Goal: Find specific page/section: Find specific page/section

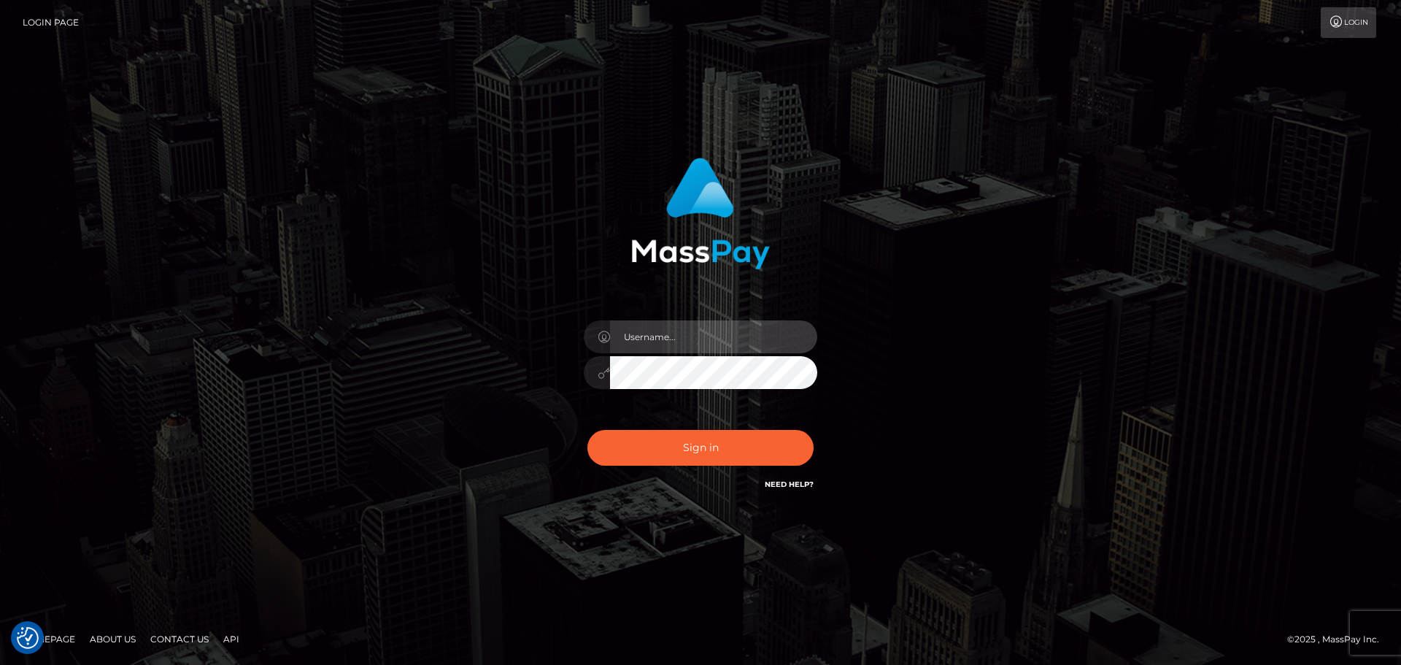
drag, startPoint x: 756, startPoint y: 334, endPoint x: 742, endPoint y: 345, distance: 17.7
click at [756, 334] on input "text" at bounding box center [713, 336] width 207 height 33
type input "[PERSON_NAME]"
click at [747, 466] on div "Sign in Need Help?" at bounding box center [700, 453] width 255 height 65
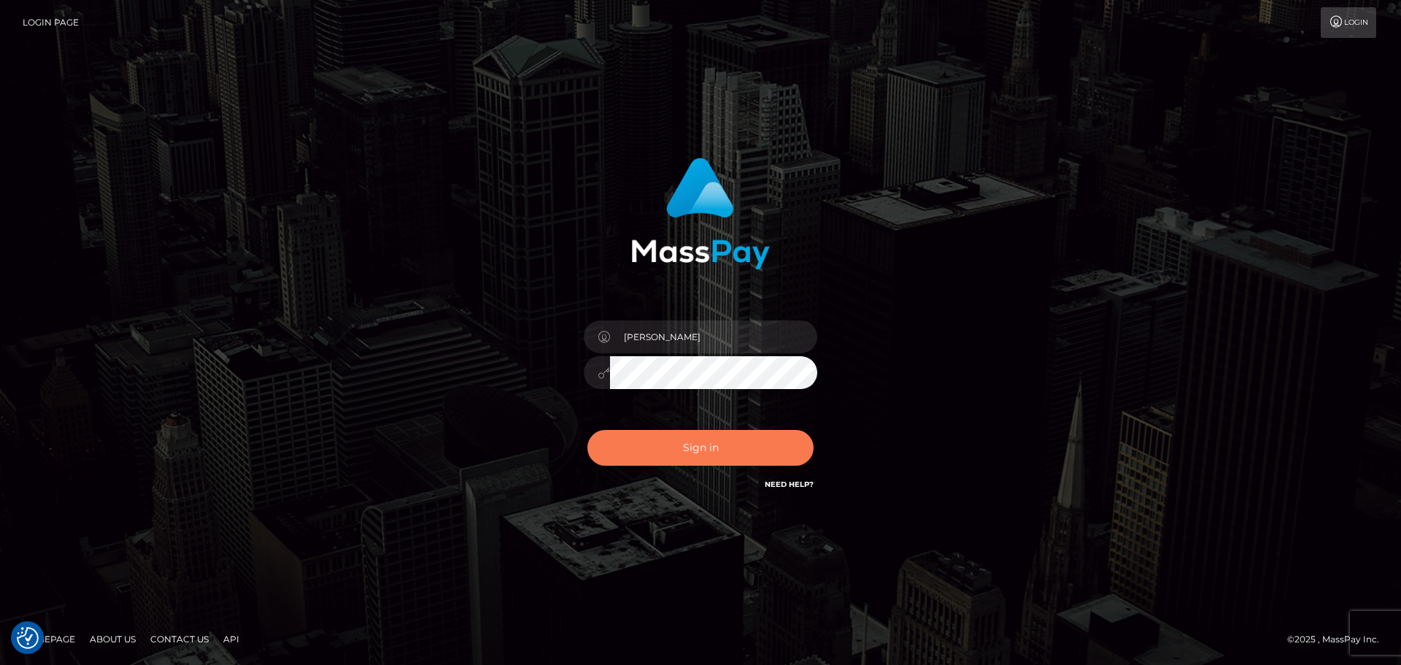
click at [748, 452] on button "Sign in" at bounding box center [700, 448] width 226 height 36
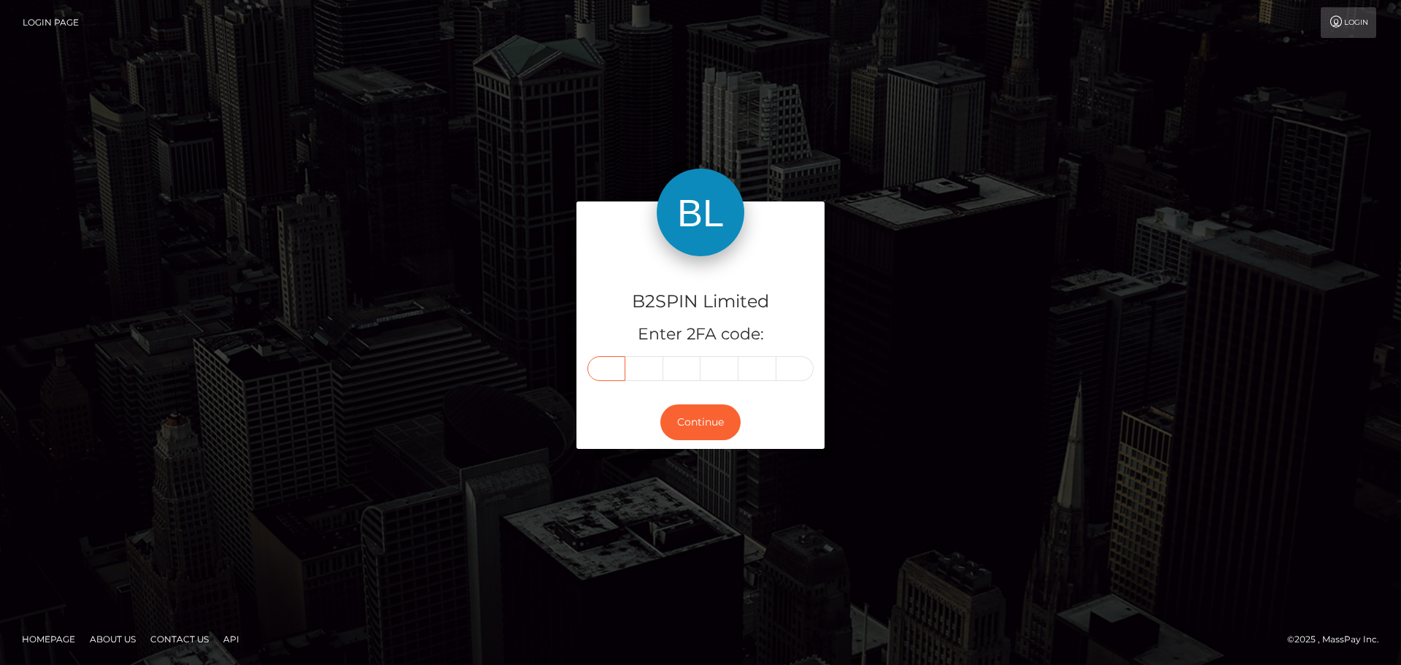
paste input "6"
type input "6"
type input "3"
type input "5"
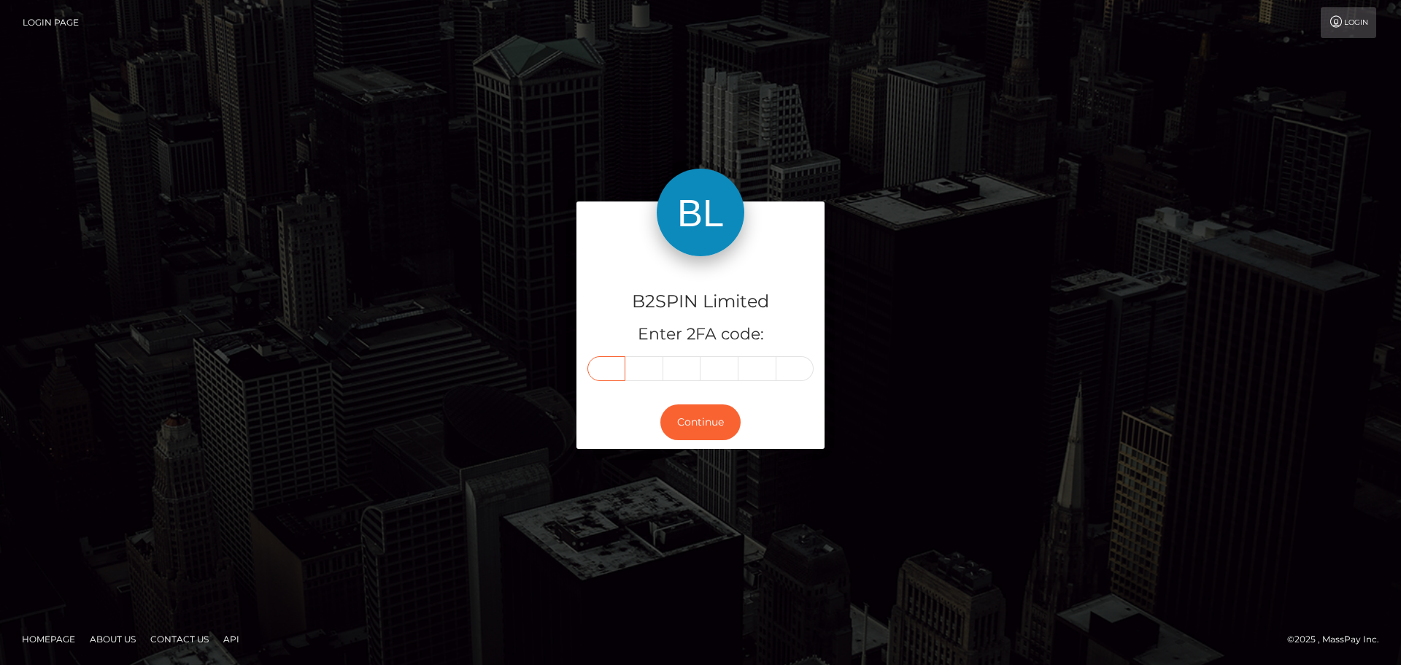
type input "2"
type input "7"
click at [710, 417] on button "Continue" at bounding box center [700, 422] width 80 height 36
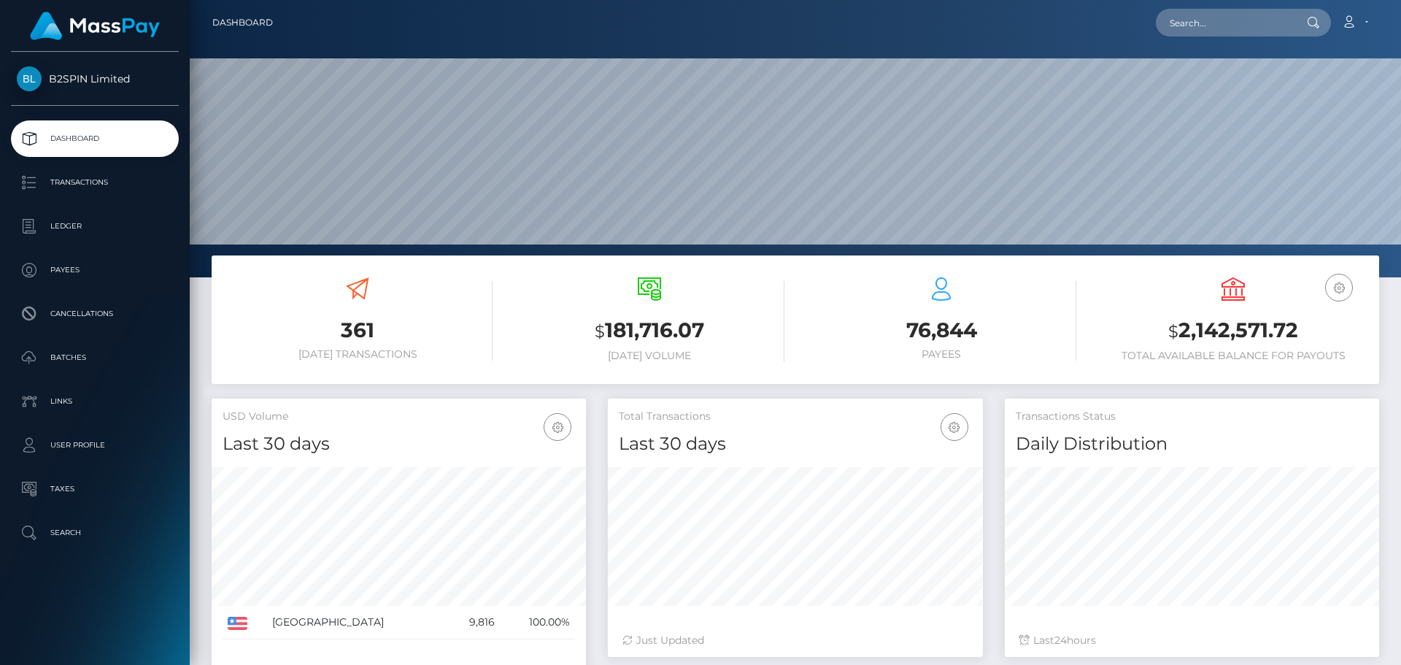
scroll to position [259, 375]
click at [1254, 27] on input "text" at bounding box center [1224, 23] width 137 height 28
paste input "3243847"
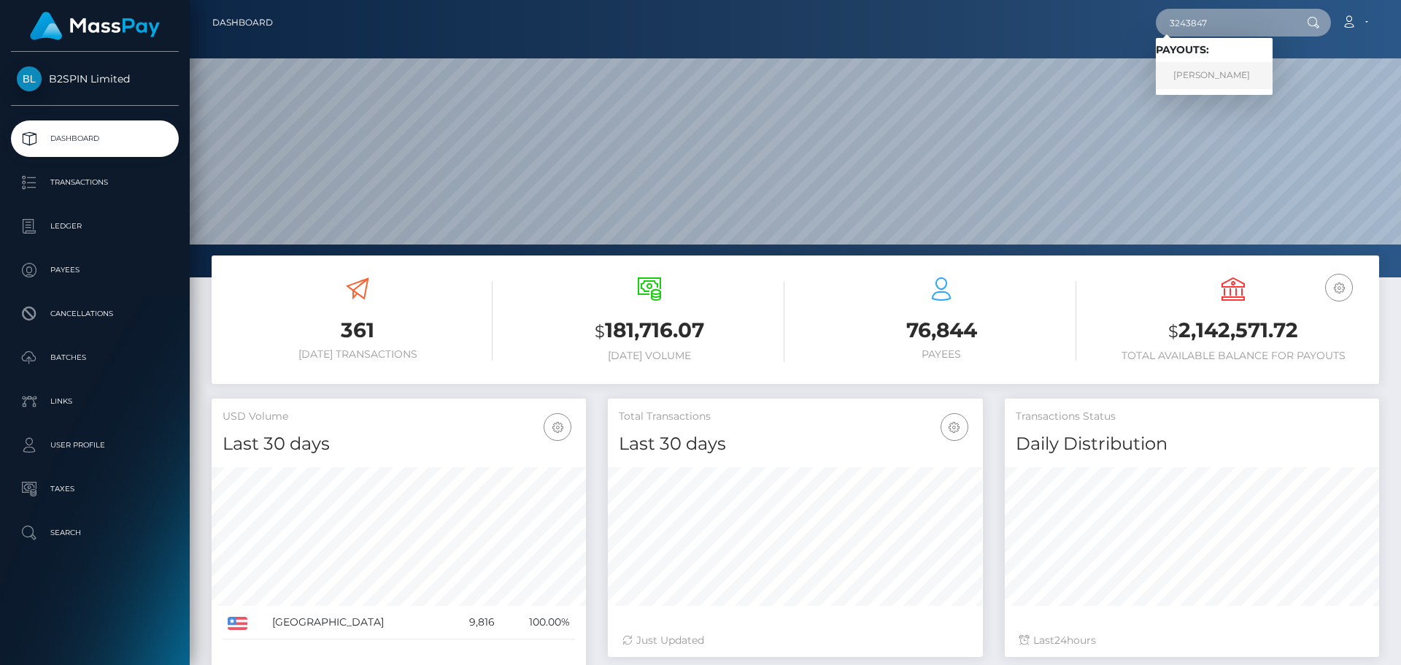
type input "3243847"
click at [1233, 74] on link "DAVID HEEYOON CHONG" at bounding box center [1214, 75] width 117 height 27
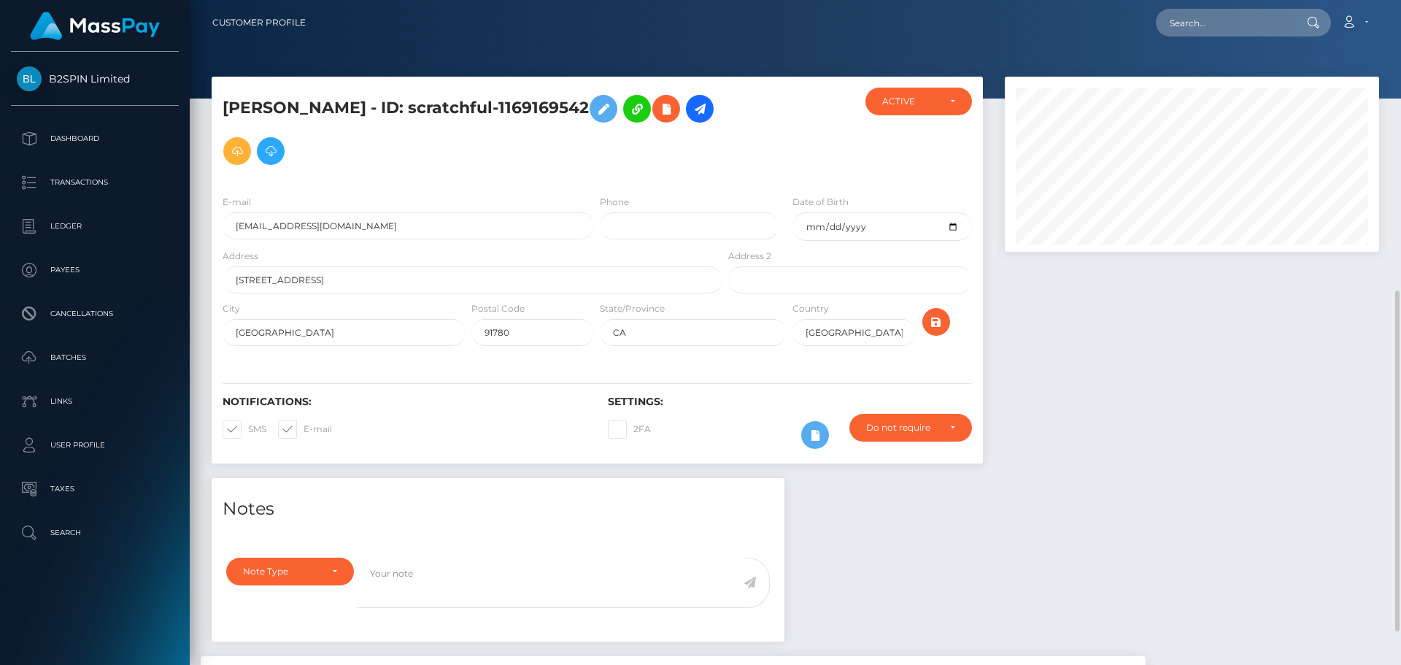
scroll to position [729477, 729277]
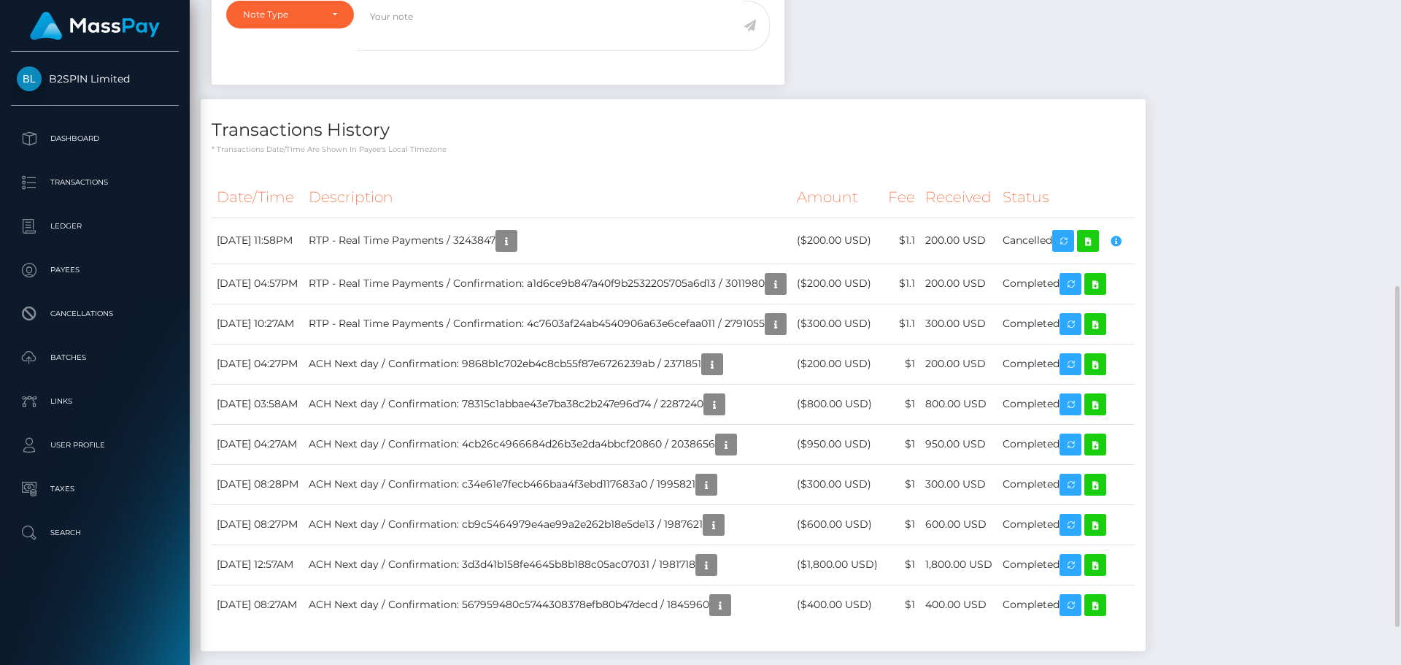
click at [1251, 287] on div "Notes Note Type Compliance Clear Compliance General Note Type" at bounding box center [795, 293] width 1189 height 744
click at [1124, 242] on icon "button" at bounding box center [1116, 241] width 18 height 18
